Goal: Use online tool/utility: Utilize a website feature to perform a specific function

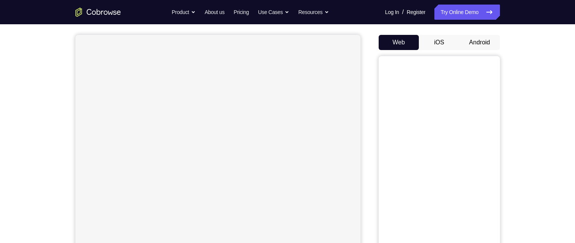
scroll to position [70, 0]
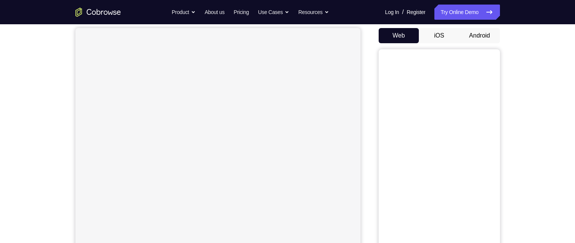
click at [488, 34] on button "Android" at bounding box center [479, 35] width 41 height 15
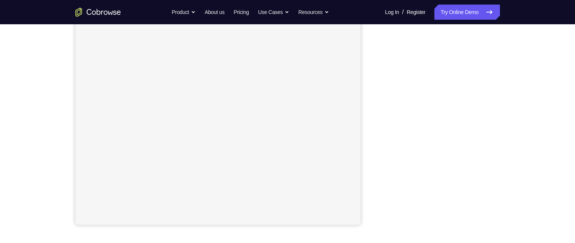
scroll to position [127, 0]
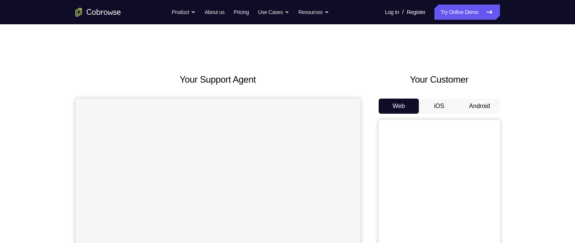
click at [479, 100] on button "Android" at bounding box center [479, 105] width 41 height 15
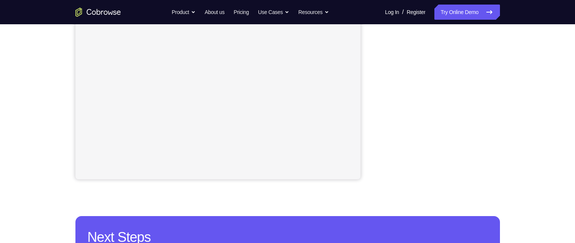
scroll to position [172, 0]
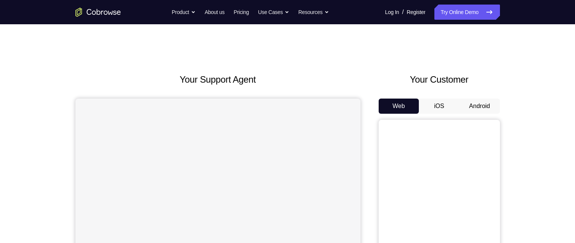
click at [482, 99] on button "Android" at bounding box center [479, 105] width 41 height 15
click at [483, 108] on button "Android" at bounding box center [479, 105] width 41 height 15
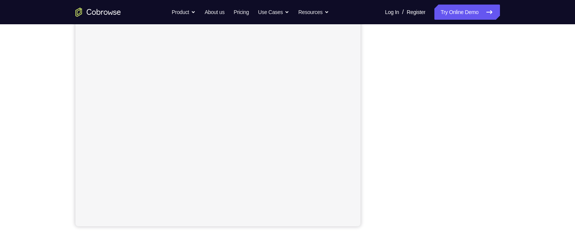
scroll to position [128, 0]
click at [399, 23] on nav "Go back Powerful, Flexible and Trustworthy. Avoid all extra friction for both A…" at bounding box center [287, 12] width 575 height 24
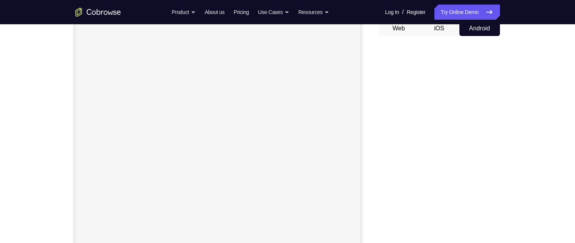
scroll to position [78, 0]
